Goal: Task Accomplishment & Management: Use online tool/utility

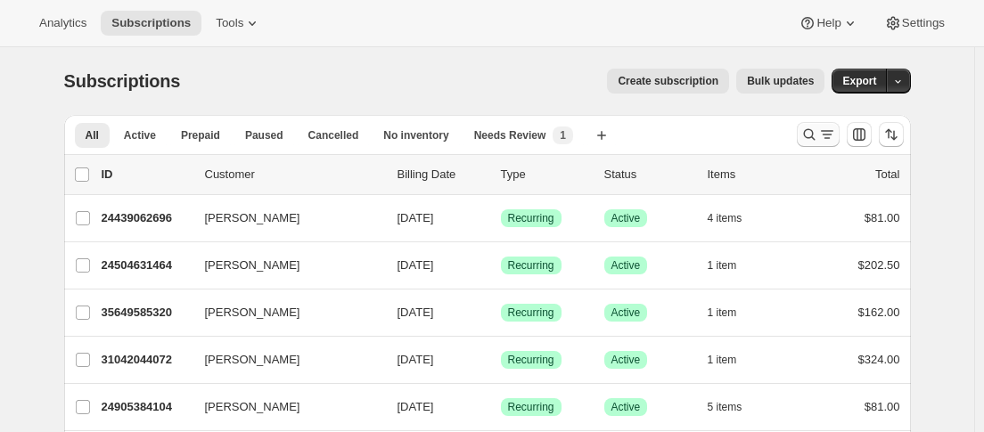
click at [812, 128] on icon "Search and filter results" at bounding box center [809, 135] width 18 height 18
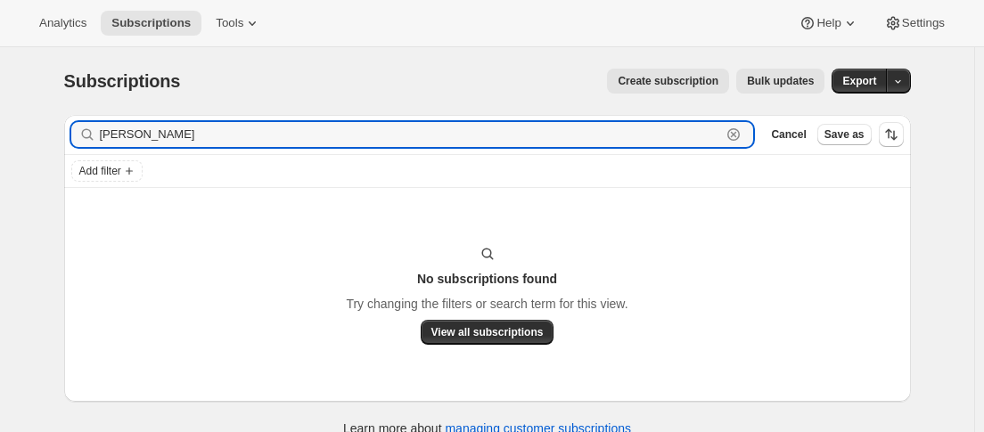
type input "[PERSON_NAME]"
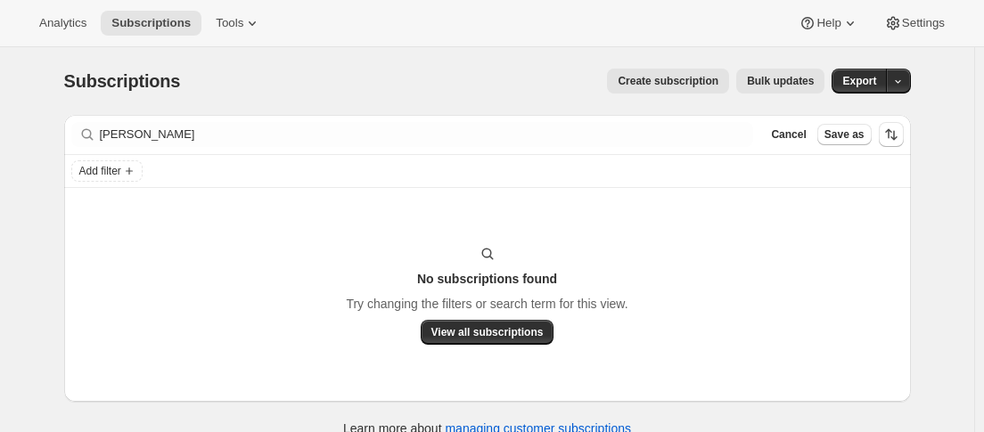
click at [748, 125] on div "[PERSON_NAME]" at bounding box center [412, 134] width 683 height 25
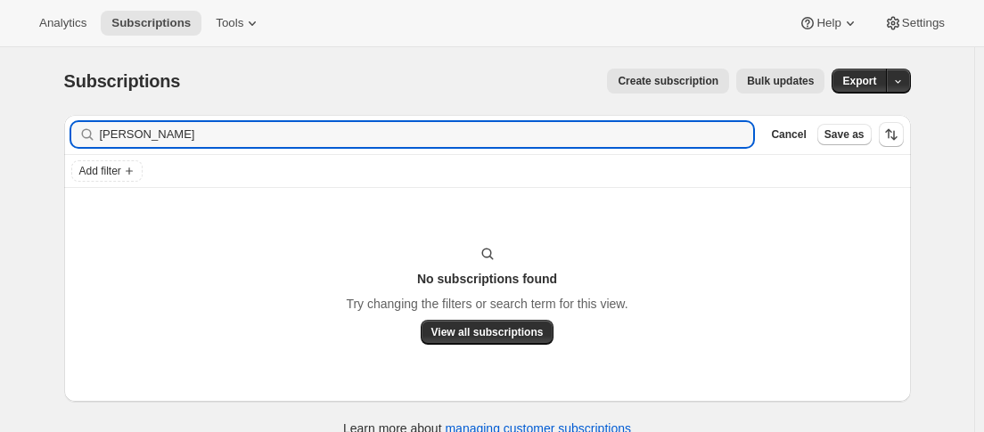
click at [754, 126] on div "[PERSON_NAME]" at bounding box center [412, 134] width 683 height 25
click at [740, 131] on icon "button" at bounding box center [733, 134] width 12 height 12
